Goal: Transaction & Acquisition: Obtain resource

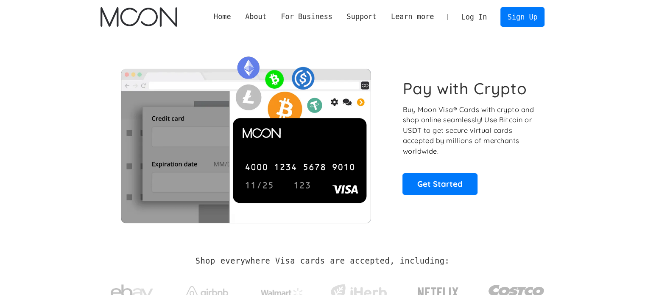
click at [482, 17] on link "Log In" at bounding box center [474, 17] width 40 height 19
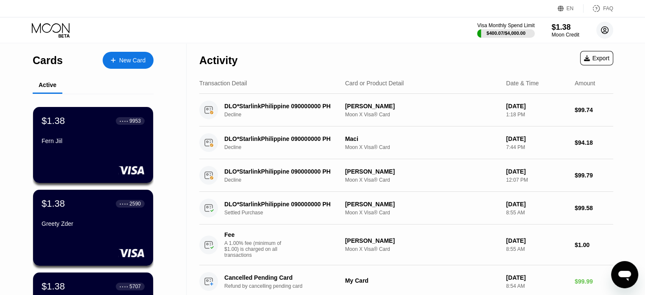
click at [601, 31] on icon at bounding box center [604, 30] width 7 height 7
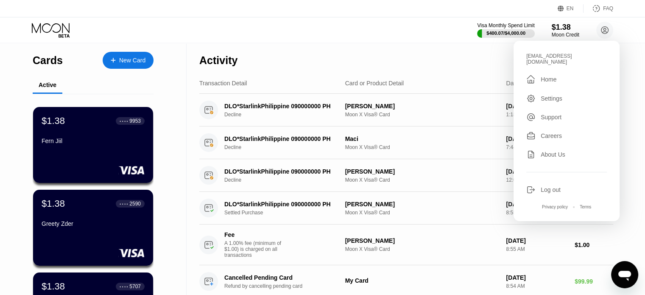
click at [415, 38] on div "Visa Monthly Spend Limit $400.07 / $4,000.00 $1.38 Moon Credit ekmt9824@erkarmo…" at bounding box center [322, 29] width 645 height 25
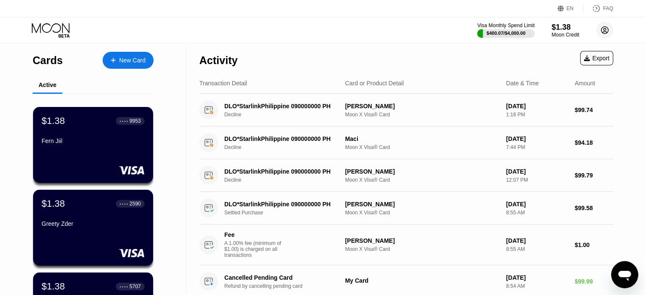
click at [599, 31] on circle at bounding box center [604, 30] width 17 height 17
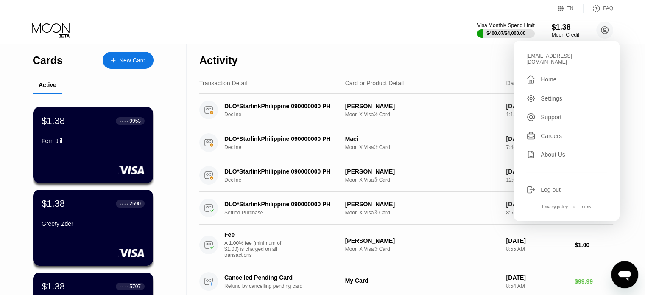
click at [409, 28] on div "Visa Monthly Spend Limit $400.07 / $4,000.00 $1.38 Moon Credit ekmt9824@erkarmo…" at bounding box center [322, 29] width 645 height 25
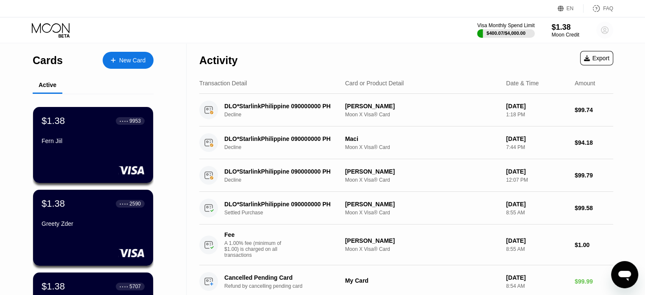
click at [610, 33] on circle at bounding box center [604, 30] width 17 height 17
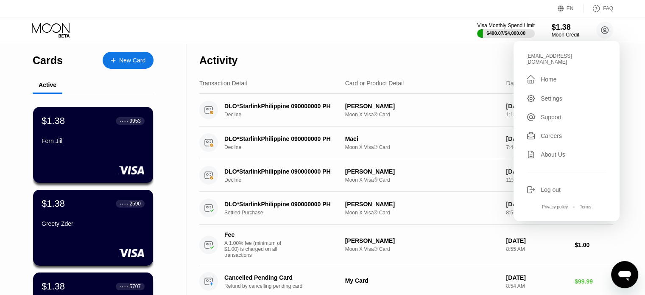
click at [384, 40] on div "Visa Monthly Spend Limit $400.07 / $4,000.00 $1.38 Moon Credit ekmt9824@erkarmo…" at bounding box center [322, 29] width 645 height 25
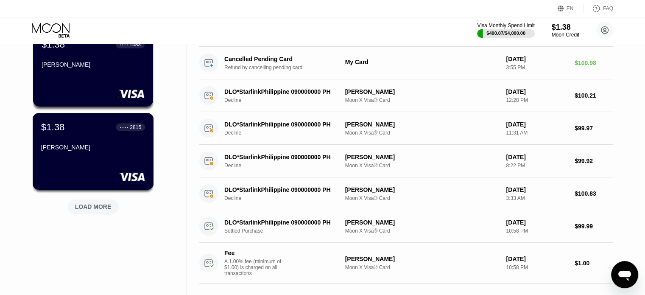
scroll to position [339, 0]
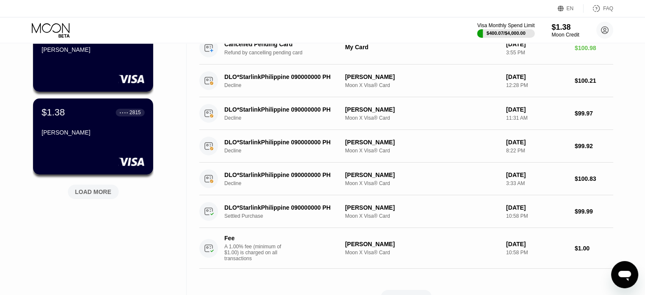
click at [95, 195] on div "LOAD MORE" at bounding box center [93, 192] width 36 height 8
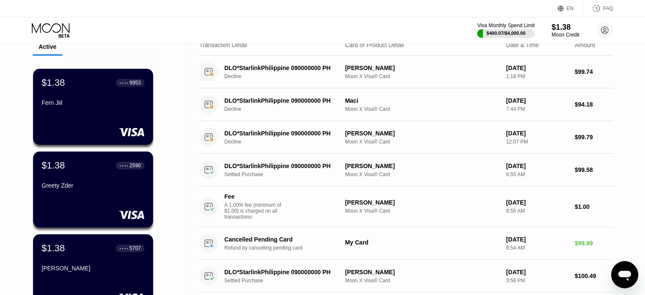
scroll to position [0, 0]
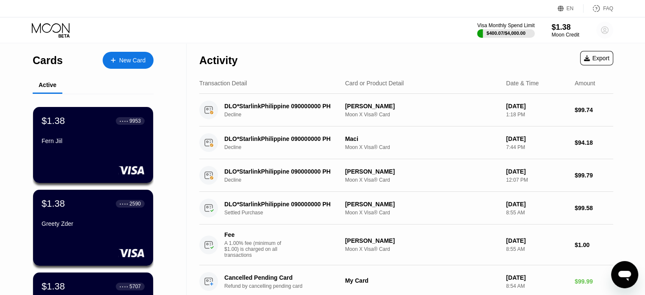
click at [604, 32] on circle at bounding box center [604, 30] width 17 height 17
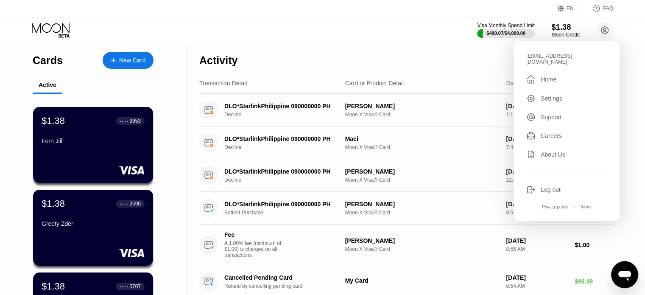
click at [559, 28] on div "$1.38" at bounding box center [565, 26] width 28 height 9
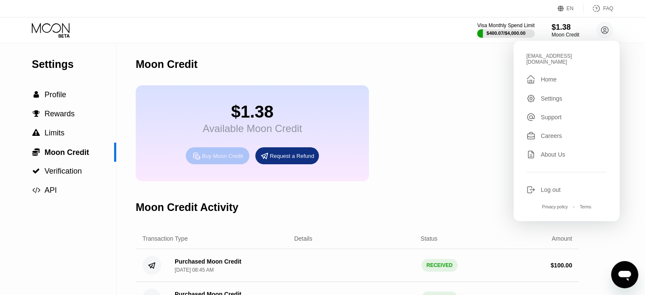
click at [206, 159] on div "Buy Moon Credit" at bounding box center [222, 155] width 41 height 7
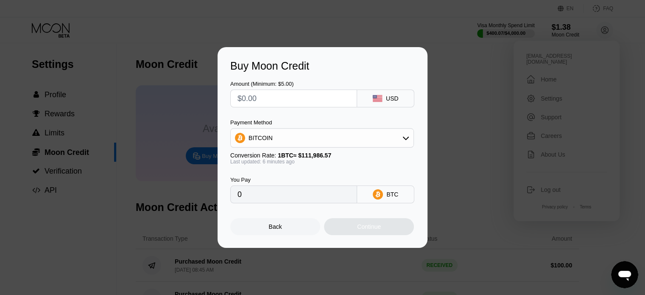
click at [285, 139] on div "BITCOIN" at bounding box center [322, 137] width 183 height 17
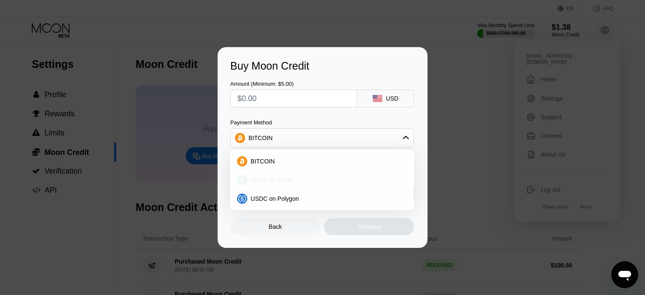
click at [263, 181] on span "USDT on TRON" at bounding box center [272, 179] width 43 height 7
type input "0.00"
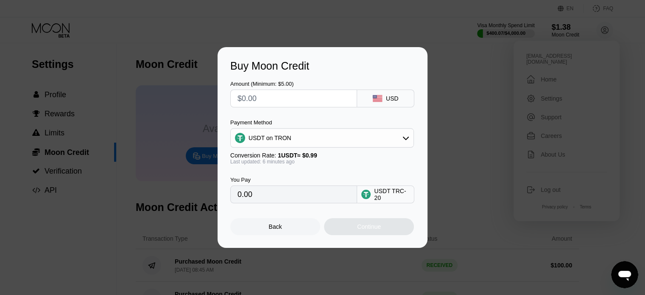
click at [259, 98] on input "text" at bounding box center [293, 98] width 112 height 17
type input "$10"
type input "10.10"
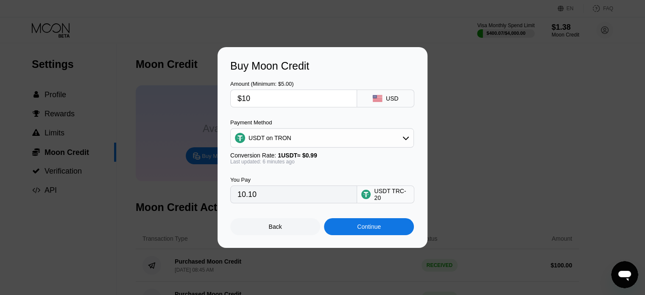
type input "$102"
type input "103.03"
type input "$102"
click at [366, 230] on div "Continue" at bounding box center [369, 226] width 24 height 7
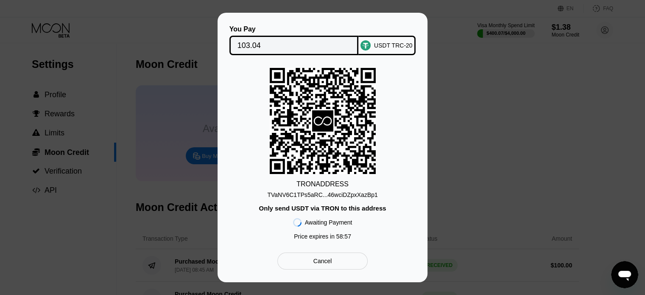
click at [353, 198] on div "TVaNV6C1TPs5aRC...46wciDZpxXazBp1" at bounding box center [322, 194] width 110 height 7
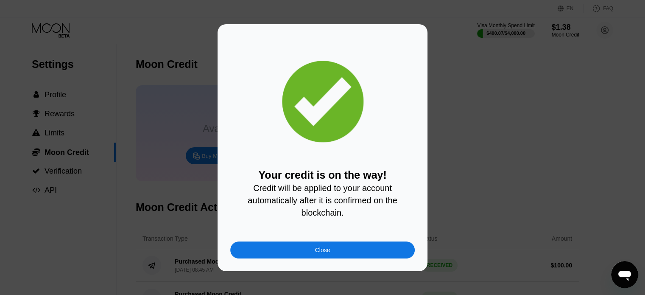
click at [333, 257] on div "Close" at bounding box center [322, 249] width 184 height 17
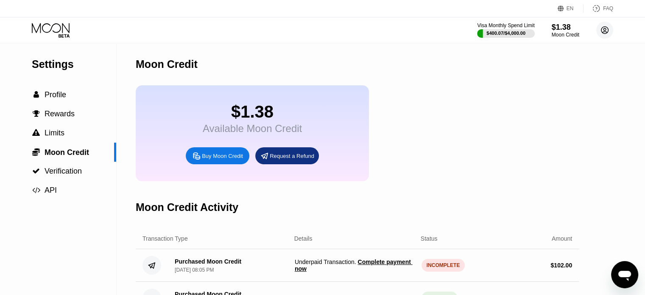
click at [604, 30] on icon at bounding box center [604, 30] width 5 height 5
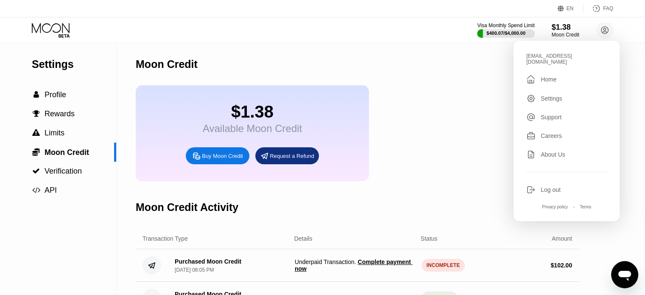
click at [451, 88] on div "$1.38 Available Moon Credit Buy Moon Credit Request a Refund" at bounding box center [357, 133] width 443 height 96
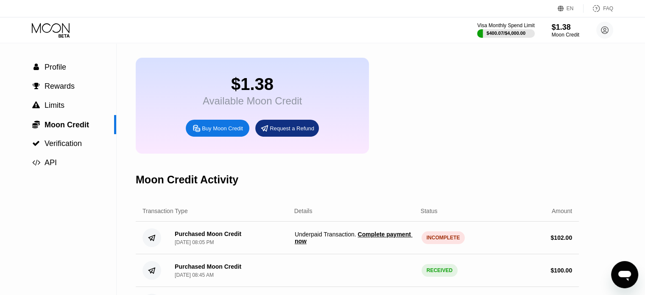
scroll to position [42, 0]
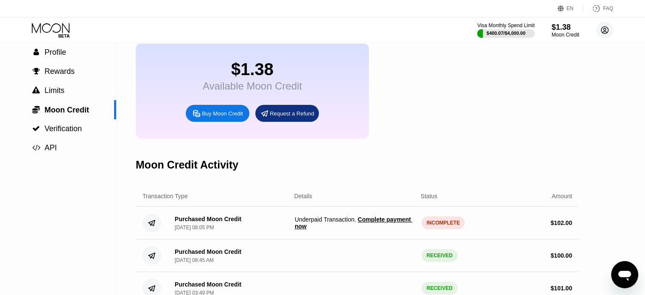
click at [603, 31] on icon at bounding box center [604, 30] width 5 height 5
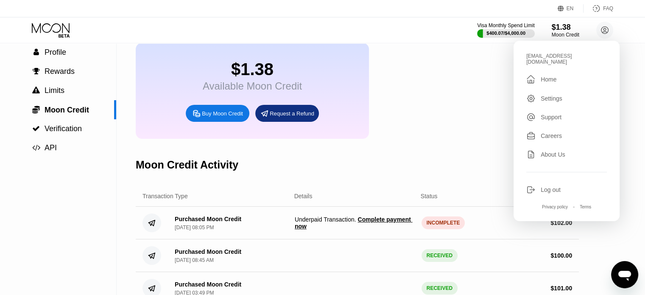
click at [476, 91] on div "$1.38 Available Moon Credit Buy Moon Credit Request a Refund" at bounding box center [357, 91] width 443 height 96
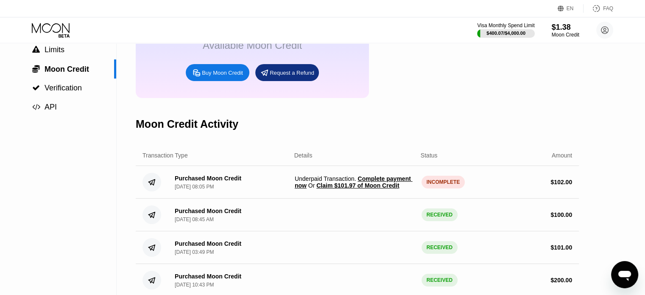
scroll to position [85, 0]
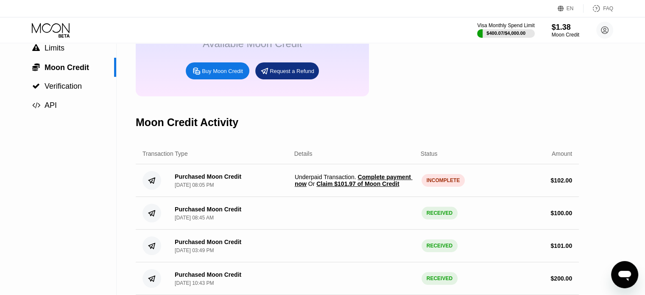
click at [366, 187] on span "Claim $101.97 of Moon Credit" at bounding box center [357, 183] width 83 height 7
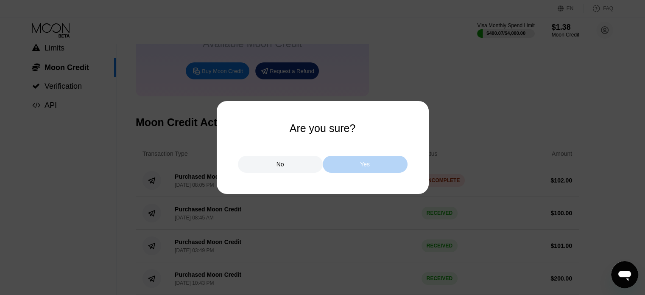
click at [366, 158] on div "Yes" at bounding box center [365, 164] width 85 height 17
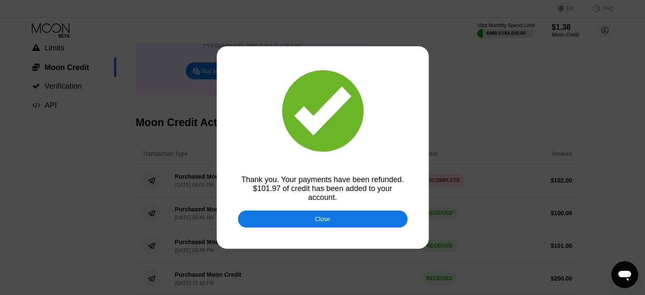
click at [334, 217] on div "Close" at bounding box center [323, 218] width 170 height 17
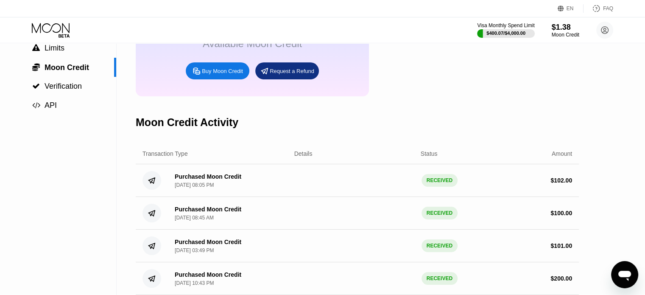
scroll to position [42, 0]
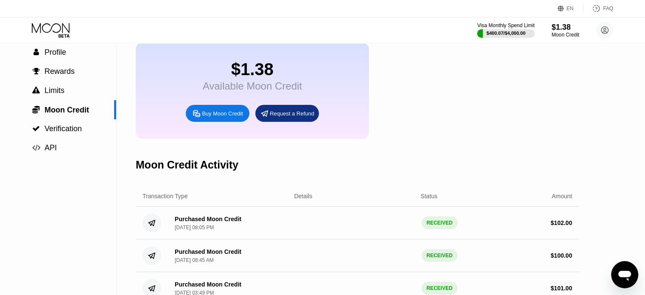
click at [47, 25] on icon at bounding box center [51, 30] width 39 height 15
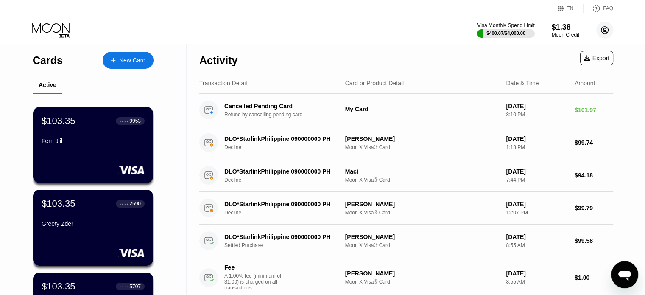
click at [603, 33] on icon at bounding box center [604, 30] width 17 height 17
